Goal: Check status: Check status

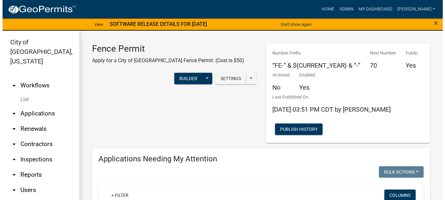
scroll to position [316, 0]
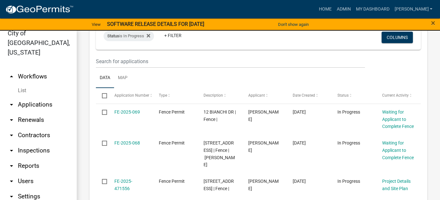
click at [431, 23] on div "×" at bounding box center [421, 24] width 37 height 13
click at [433, 23] on span "×" at bounding box center [433, 23] width 4 height 9
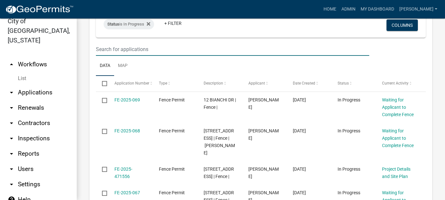
click at [123, 48] on input "text" at bounding box center [232, 49] width 273 height 13
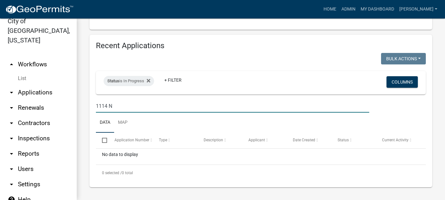
scroll to position [259, 0]
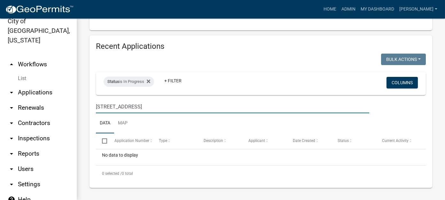
type input "1114 N Garden"
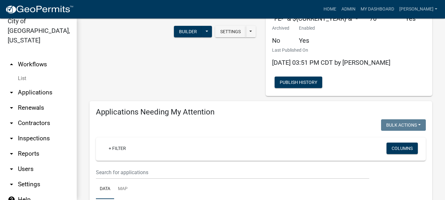
scroll to position [0, 0]
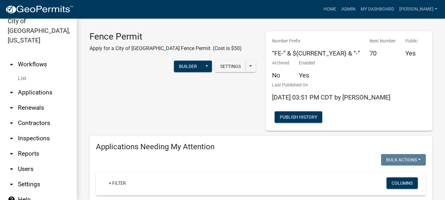
click at [26, 85] on link "arrow_drop_down Applications" at bounding box center [38, 92] width 77 height 15
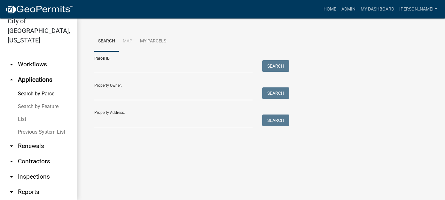
drag, startPoint x: 24, startPoint y: 109, endPoint x: 56, endPoint y: 106, distance: 32.1
click at [24, 113] on link "List" at bounding box center [38, 119] width 77 height 13
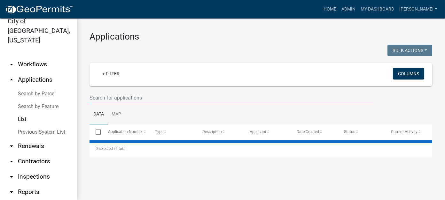
click at [105, 99] on input "text" at bounding box center [231, 97] width 284 height 13
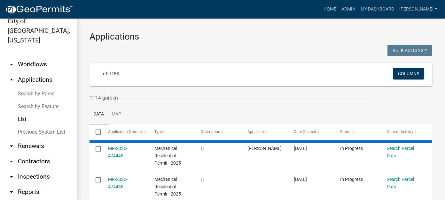
type input "1114 garden"
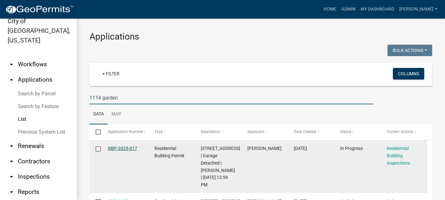
click at [126, 147] on link "RBP-2025-017" at bounding box center [122, 148] width 29 height 5
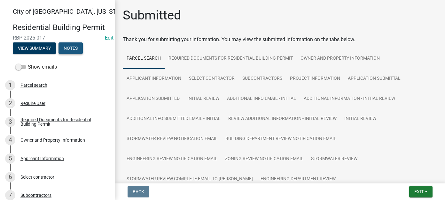
click at [74, 49] on button "Notes" at bounding box center [70, 49] width 24 height 12
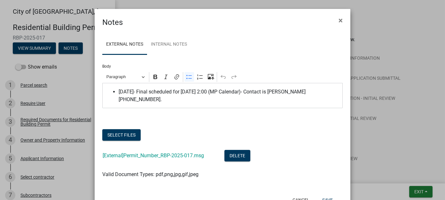
click at [335, 91] on span "9/3/25- Final scheduled for 9/4 at 2:00 (MP Calendar)- Contact is Michael Winte…" at bounding box center [229, 95] width 221 height 15
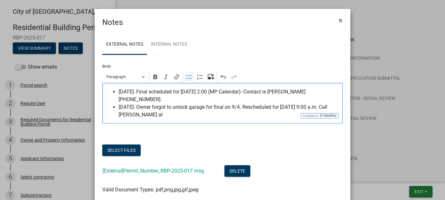
click at [170, 109] on span "9/5/25- Owner forgot to unlock garage for final on 9/4. Rescheduled for 9/8 at …" at bounding box center [229, 111] width 221 height 15
drag, startPoint x: 152, startPoint y: 99, endPoint x: 135, endPoint y: 100, distance: 17.0
click at [135, 104] on span "9/5/25- Owner forgot to unlock garage for final on 9/4. Rescheduled for 9/8 at …" at bounding box center [229, 111] width 221 height 15
click at [241, 105] on span "9/5/25- Forgot to unlock garage for final on 9/4. Rescheduled for 9/8 at 9:00 a…" at bounding box center [229, 111] width 221 height 15
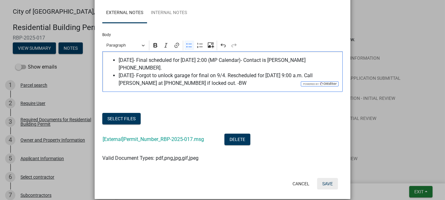
click at [323, 178] on button "Save" at bounding box center [327, 184] width 21 height 12
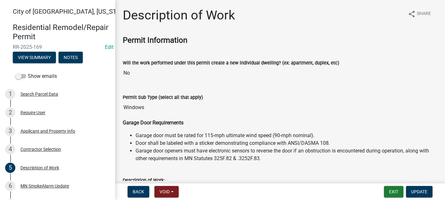
scroll to position [64, 0]
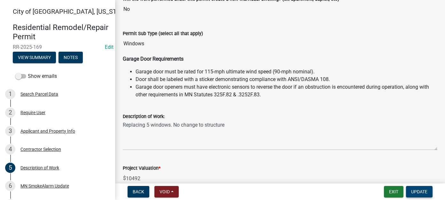
click at [421, 193] on span "Update" at bounding box center [419, 192] width 16 height 5
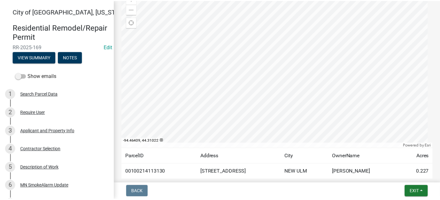
scroll to position [0, 0]
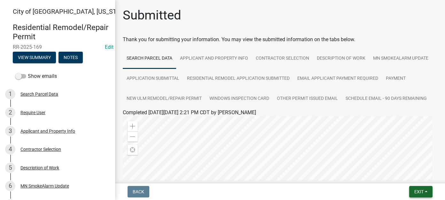
click at [421, 190] on span "Exit" at bounding box center [418, 192] width 9 height 5
click at [415, 178] on button "Save & Exit" at bounding box center [406, 175] width 51 height 15
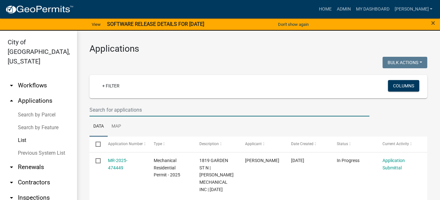
click at [220, 107] on input "text" at bounding box center [229, 110] width 280 height 13
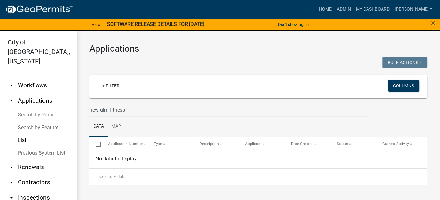
click at [140, 106] on input "new ulm fitness" at bounding box center [229, 110] width 280 height 13
drag, startPoint x: 140, startPoint y: 109, endPoint x: 83, endPoint y: 105, distance: 57.0
click at [83, 105] on div "Applications Bulk Actions Void Expire Lock Withdraw + Filter Columns new ulm fi…" at bounding box center [258, 114] width 363 height 167
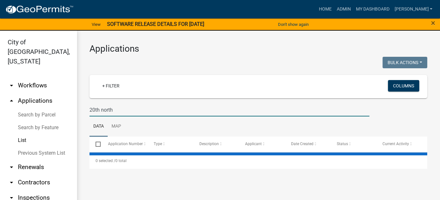
type input "20th north"
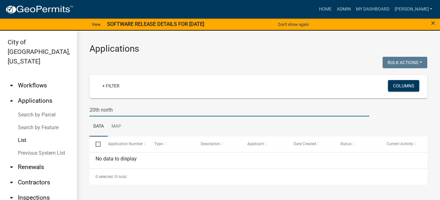
drag, startPoint x: 128, startPoint y: 110, endPoint x: 68, endPoint y: 106, distance: 59.9
click at [68, 106] on div "City of [GEOGRAPHIC_DATA], [US_STATE] arrow_drop_down Workflows List arrow_drop…" at bounding box center [220, 119] width 440 height 177
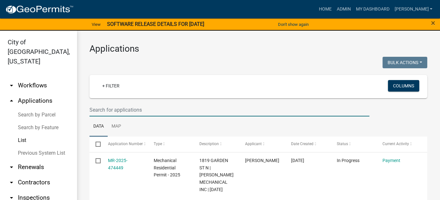
click at [32, 78] on link "arrow_drop_down Workflows" at bounding box center [38, 85] width 77 height 15
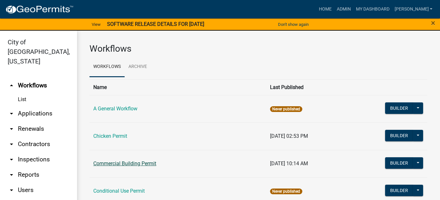
click at [139, 163] on link "Commercial Building Permit" at bounding box center [124, 164] width 63 height 6
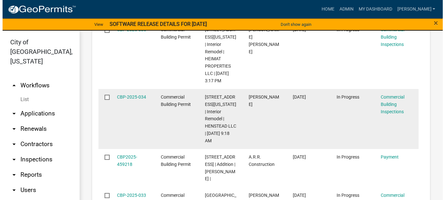
scroll to position [543, 0]
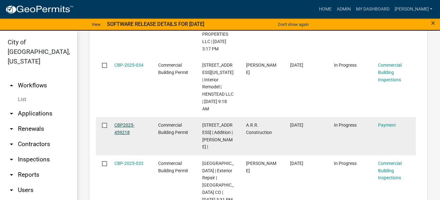
click at [123, 130] on link "CBP2025-459218" at bounding box center [124, 129] width 20 height 12
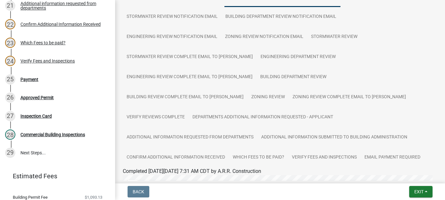
scroll to position [128, 0]
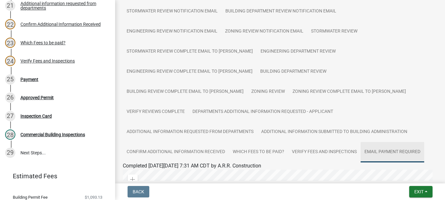
click at [361, 150] on link "Email Payment Required" at bounding box center [393, 152] width 64 height 20
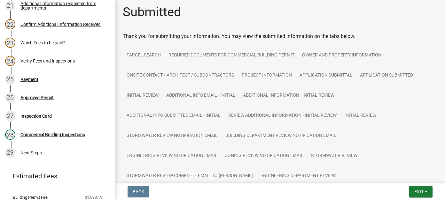
scroll to position [0, 0]
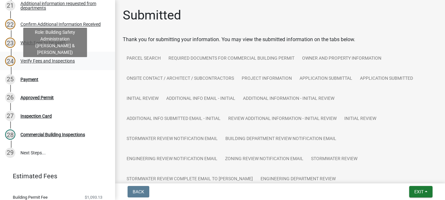
click at [45, 63] on div "Verify Fees and Inspections" at bounding box center [47, 61] width 54 height 4
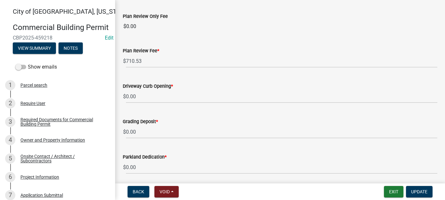
scroll to position [224, 0]
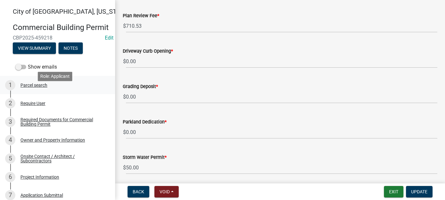
click at [47, 88] on div "Parcel search" at bounding box center [33, 85] width 27 height 4
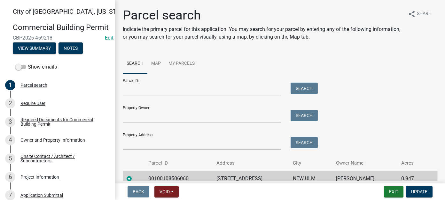
scroll to position [30, 0]
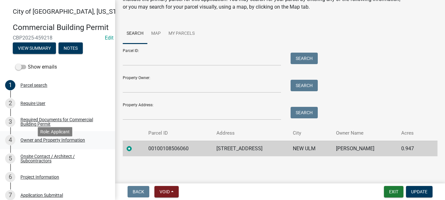
click at [56, 145] on div "4 Owner and Property Information" at bounding box center [55, 140] width 100 height 10
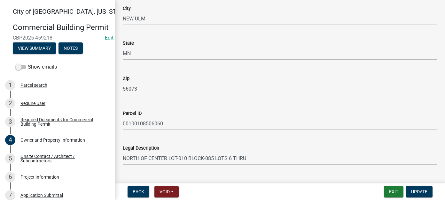
scroll to position [469, 0]
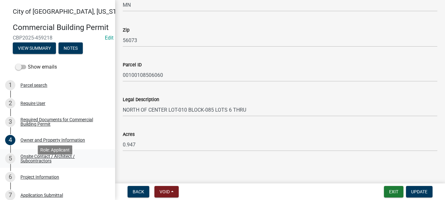
click at [53, 163] on div "Onsite Contact / Architect / Subcontractors" at bounding box center [62, 158] width 84 height 9
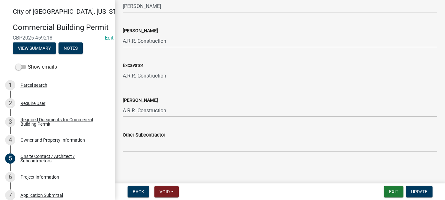
scroll to position [421, 0]
click at [54, 180] on div "Project Information" at bounding box center [39, 177] width 39 height 4
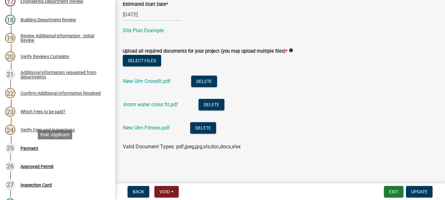
scroll to position [384, 0]
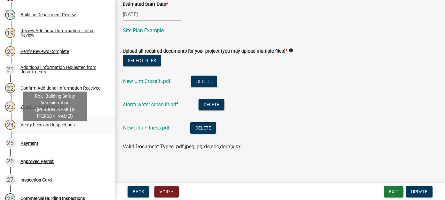
click at [40, 127] on div "Verify Fees and Inspections" at bounding box center [47, 125] width 54 height 4
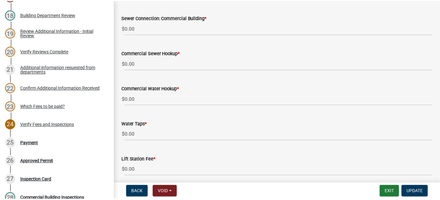
scroll to position [460, 0]
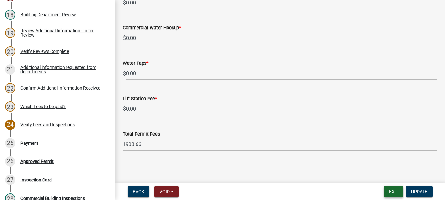
click at [400, 191] on button "Exit" at bounding box center [393, 192] width 19 height 12
